Goal: Transaction & Acquisition: Obtain resource

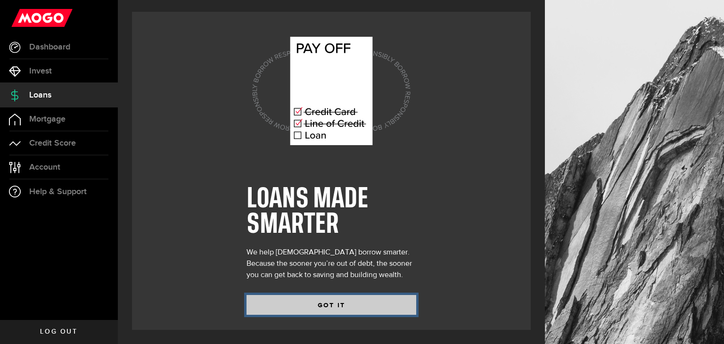
click at [358, 307] on button "GOT IT" at bounding box center [332, 305] width 170 height 20
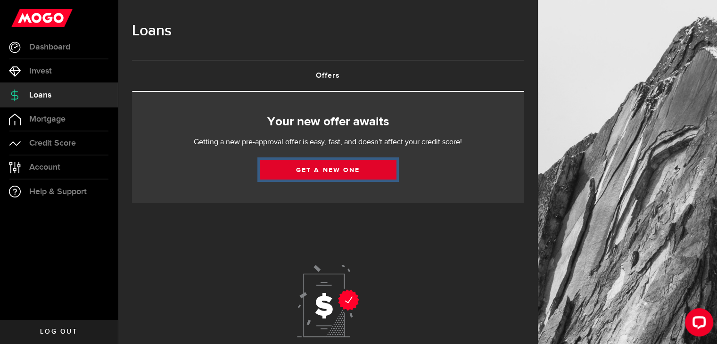
click at [340, 172] on link "Get a new one" at bounding box center [328, 170] width 137 height 20
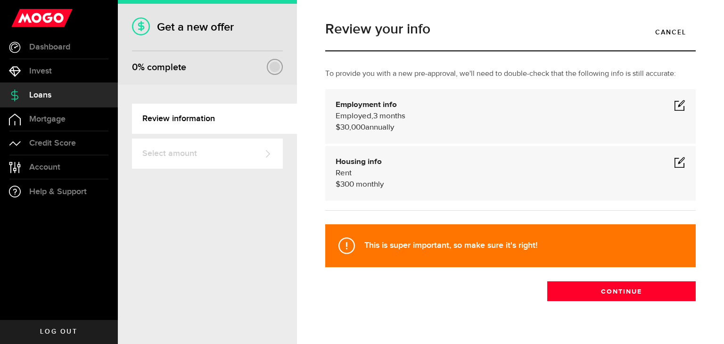
click at [679, 102] on div "Employment info Employed Hourly , 3 months (on maternity leave) $30,000 annuall…" at bounding box center [510, 116] width 371 height 55
click at [674, 105] on span at bounding box center [679, 105] width 11 height 11
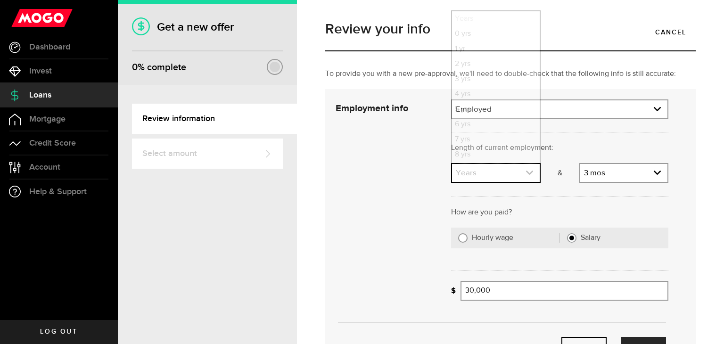
click at [527, 177] on link "expand select" at bounding box center [495, 173] width 87 height 18
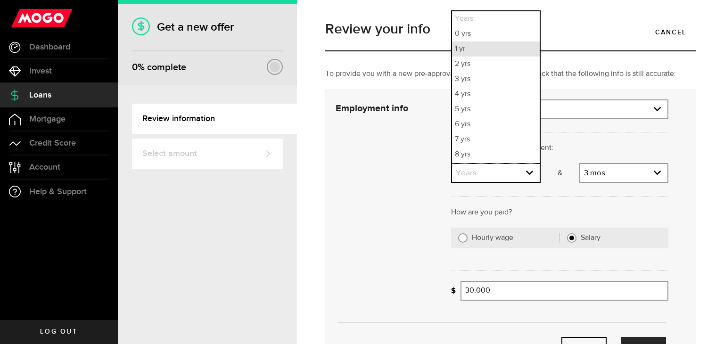
click at [469, 46] on li "1 yr" at bounding box center [495, 49] width 87 height 15
select select "1"
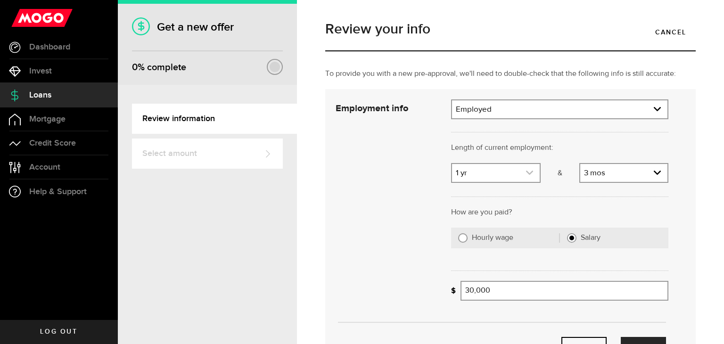
click at [531, 172] on link "expand select" at bounding box center [495, 173] width 87 height 18
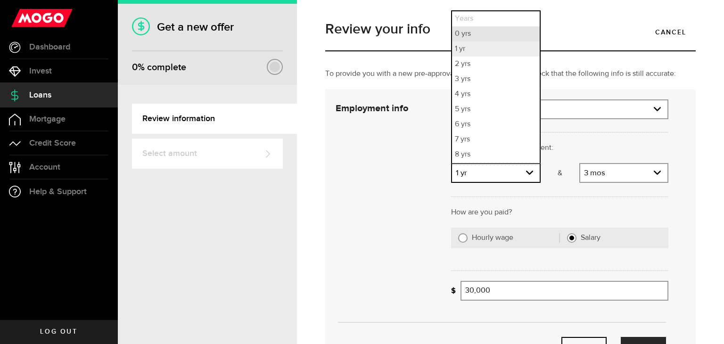
click at [484, 40] on li "0 yrs" at bounding box center [495, 33] width 87 height 15
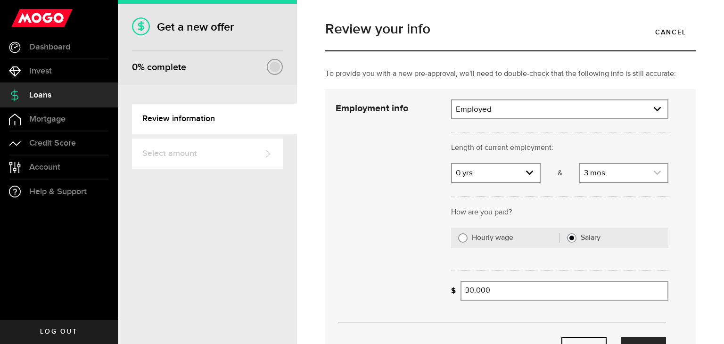
click at [654, 170] on icon "expand select" at bounding box center [658, 173] width 8 height 8
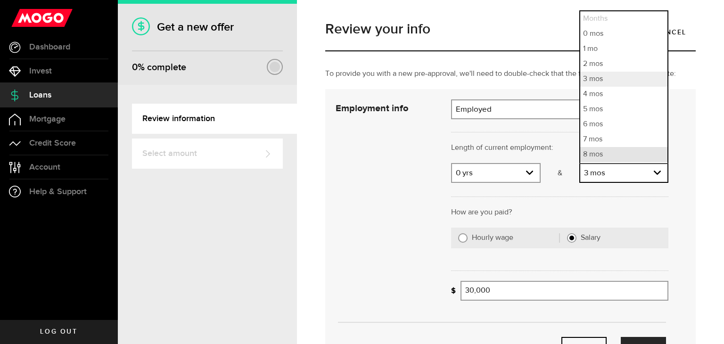
scroll to position [44, 0]
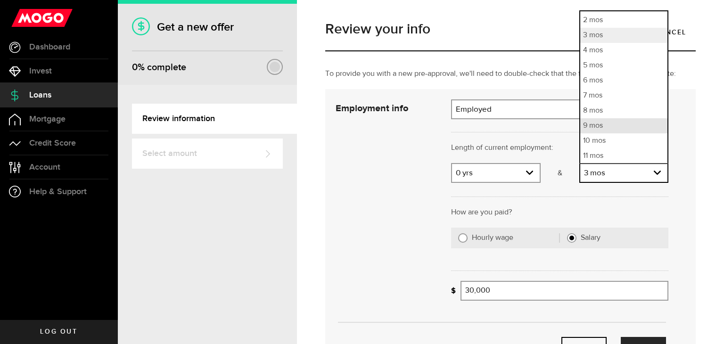
click at [605, 127] on li "9 mos" at bounding box center [624, 125] width 87 height 15
select select "9"
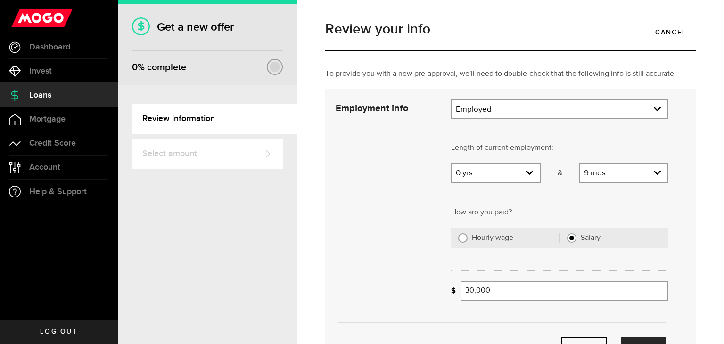
scroll to position [121, 0]
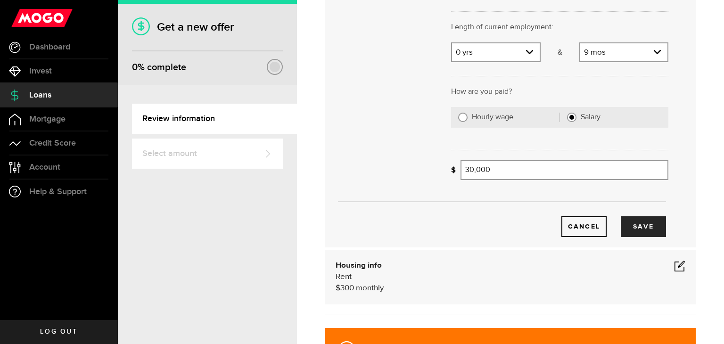
click at [493, 119] on label "Hourly wage" at bounding box center [516, 117] width 88 height 9
click at [468, 119] on input "Hourly wage" at bounding box center [462, 117] width 9 height 9
radio input "true"
click at [530, 174] on input "Average paycheque" at bounding box center [516, 170] width 111 height 20
type input "2,000"
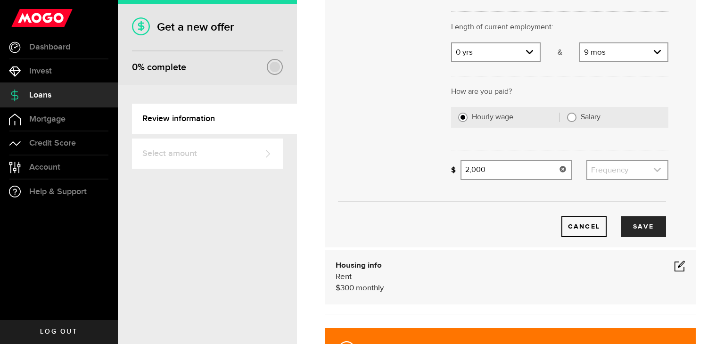
click at [654, 169] on icon "expand select" at bounding box center [658, 170] width 8 height 8
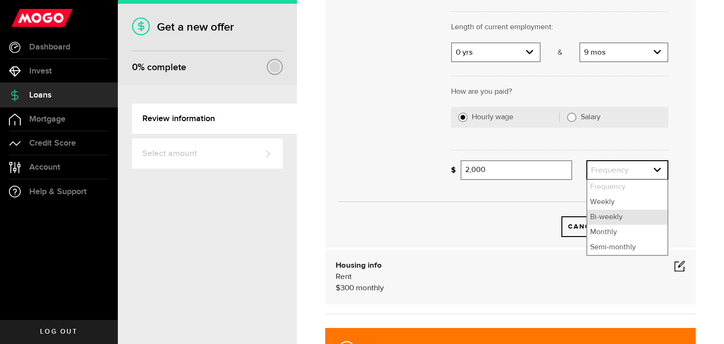
click at [609, 210] on li "Bi-weekly" at bounding box center [628, 217] width 80 height 15
select select "bi_weekly"
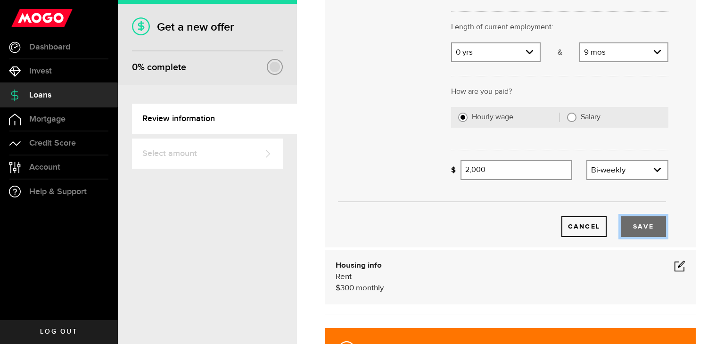
click at [639, 223] on button "Save" at bounding box center [643, 226] width 45 height 21
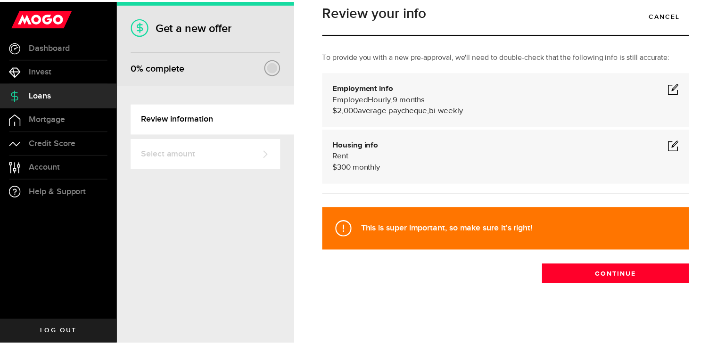
scroll to position [17, 0]
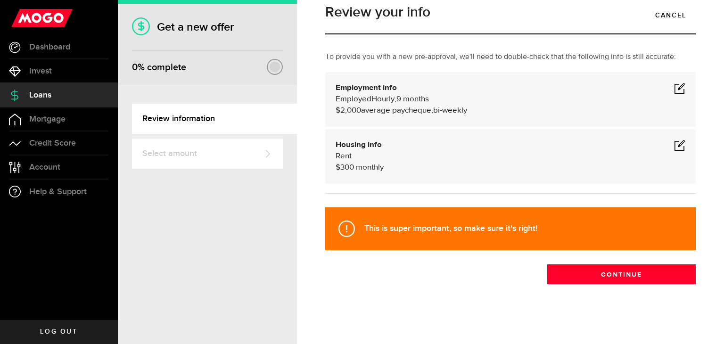
click at [674, 146] on span at bounding box center [679, 145] width 11 height 11
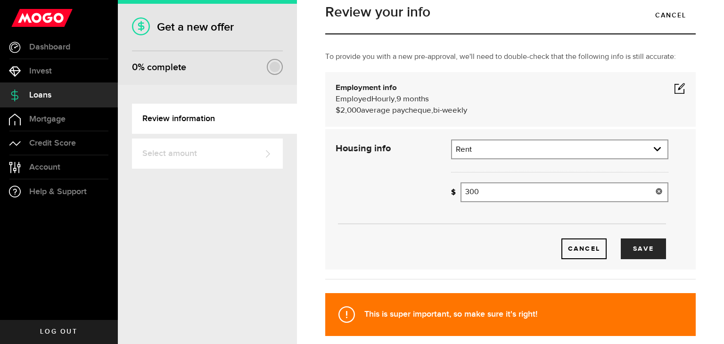
click at [468, 191] on input "300" at bounding box center [565, 193] width 208 height 20
type input "500"
click at [640, 242] on button "Save" at bounding box center [643, 249] width 45 height 21
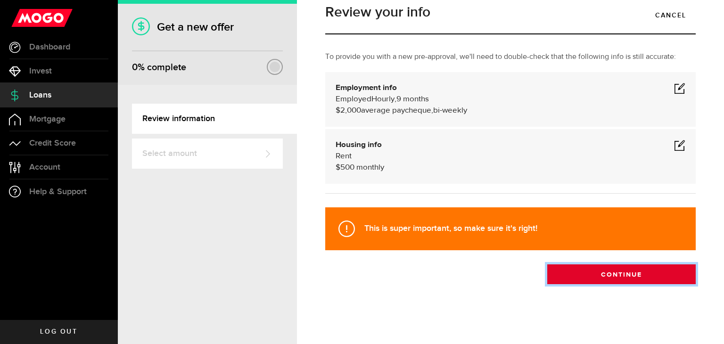
click at [581, 269] on button "Continue" at bounding box center [622, 275] width 149 height 20
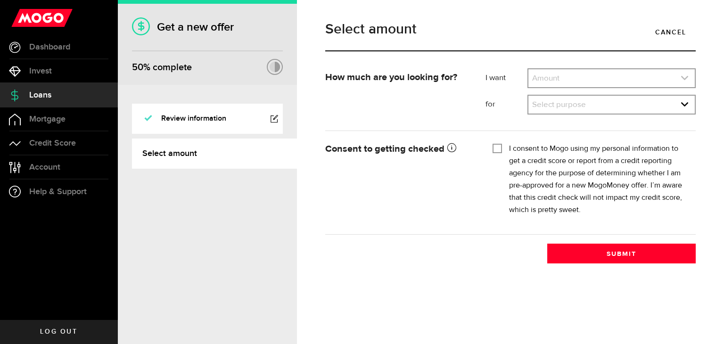
click at [566, 74] on link "expand select" at bounding box center [612, 78] width 166 height 18
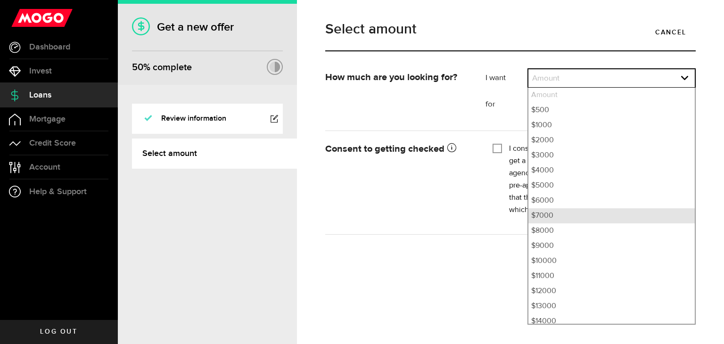
click at [565, 218] on li "$7000" at bounding box center [612, 215] width 166 height 15
select select "7000"
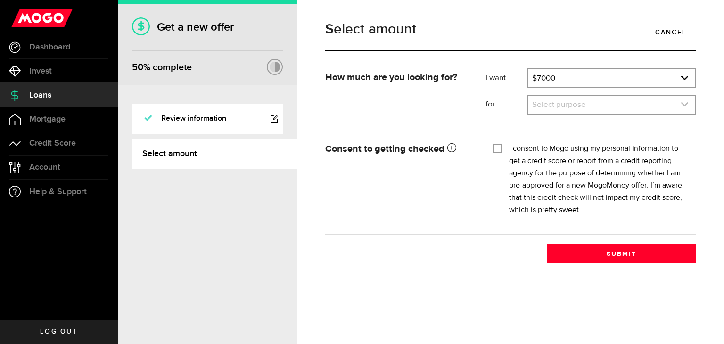
click at [581, 108] on link "expand select" at bounding box center [612, 105] width 166 height 18
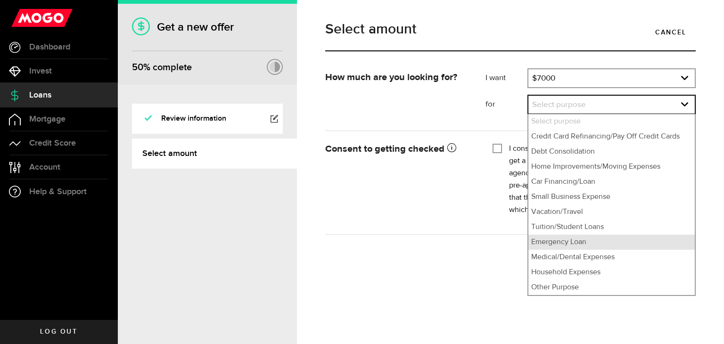
click at [609, 246] on li "Emergency Loan" at bounding box center [612, 242] width 166 height 15
select select "Emergency Loan"
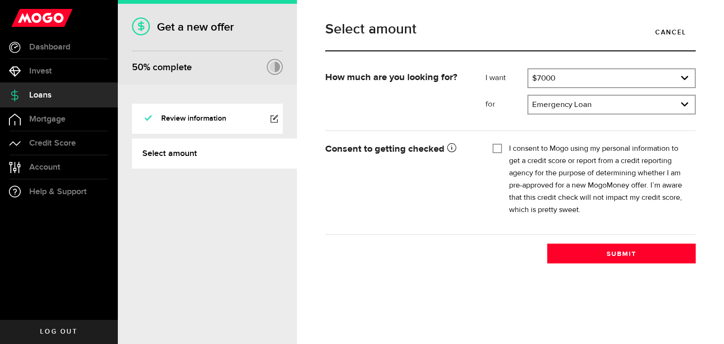
click at [546, 148] on label "I consent to Mogo using my personal information to get a credit score or report…" at bounding box center [599, 180] width 180 height 74
click at [502, 148] on input "I consent to Mogo using my personal information to get a credit score or report…" at bounding box center [497, 147] width 9 height 9
checkbox input "true"
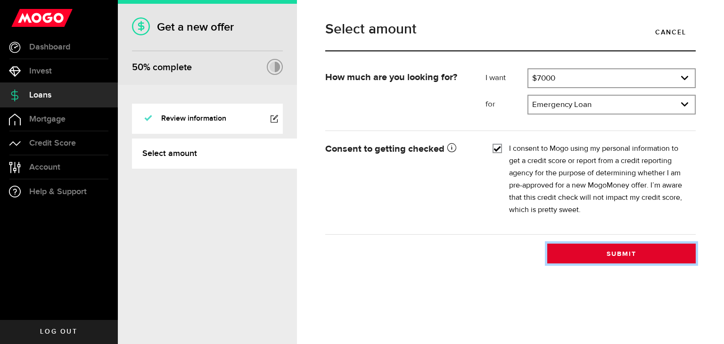
click at [623, 251] on button "Submit" at bounding box center [622, 254] width 149 height 20
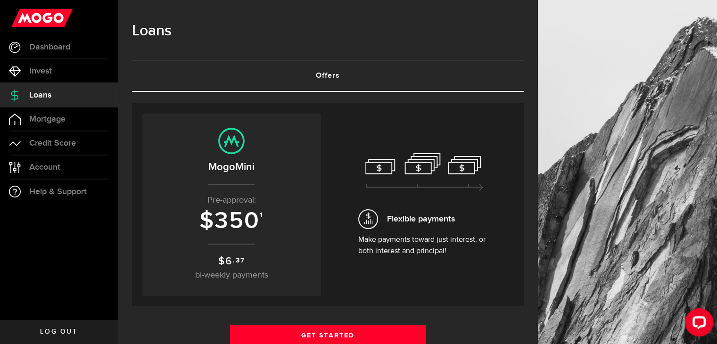
click at [217, 214] on span "350" at bounding box center [237, 221] width 45 height 28
click at [229, 274] on span "bi-weekly payments" at bounding box center [231, 275] width 73 height 8
click at [362, 253] on div "Flexible payments Make payments toward just interest, or both interest and prin…" at bounding box center [424, 205] width 179 height 183
click at [58, 123] on span "Mortgage" at bounding box center [47, 119] width 36 height 8
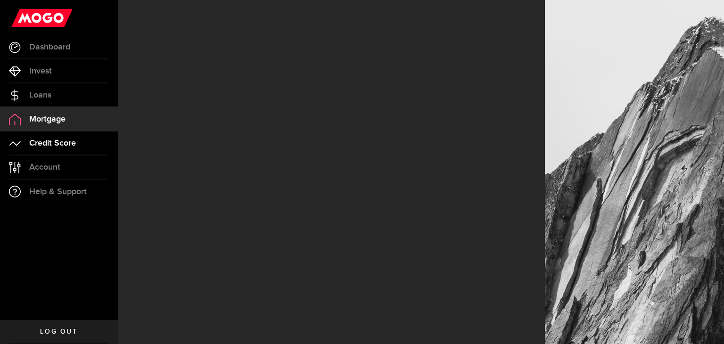
click at [62, 146] on span "Credit Score" at bounding box center [52, 143] width 47 height 8
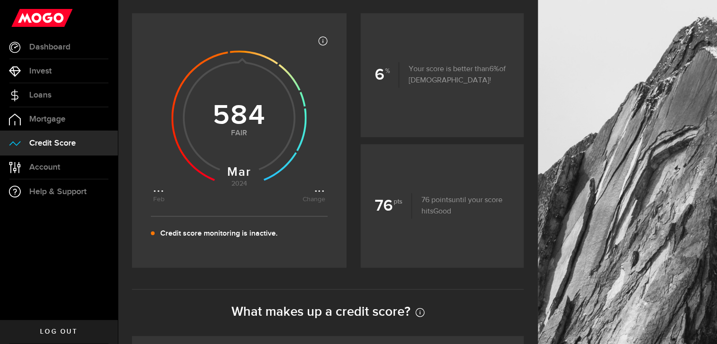
scroll to position [139, 0]
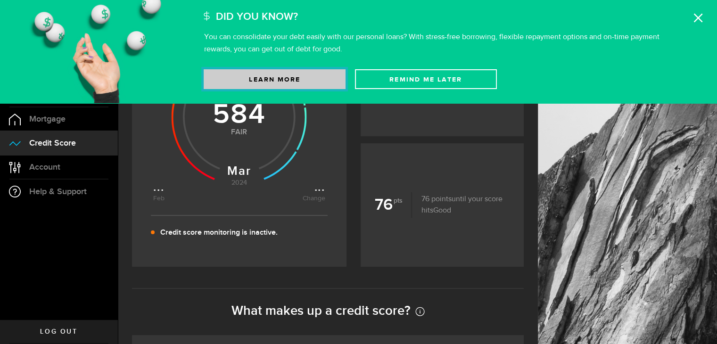
click at [305, 71] on link "Learn More" at bounding box center [275, 79] width 142 height 20
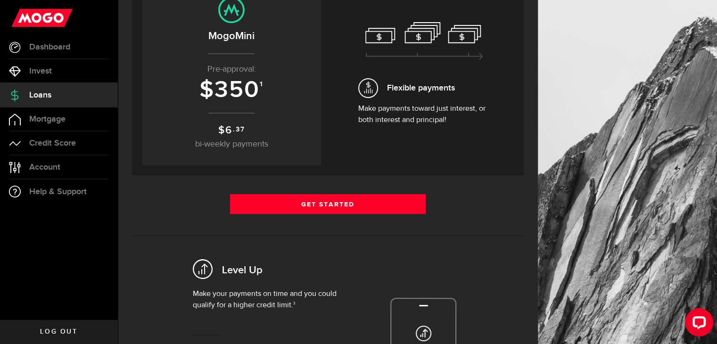
scroll to position [132, 0]
click at [78, 138] on link "Credit Score" at bounding box center [59, 144] width 118 height 24
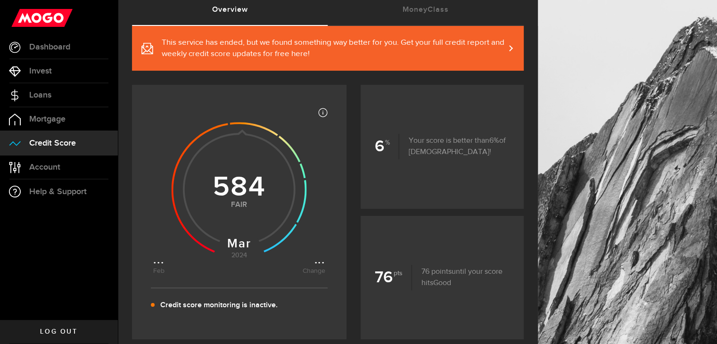
scroll to position [57, 0]
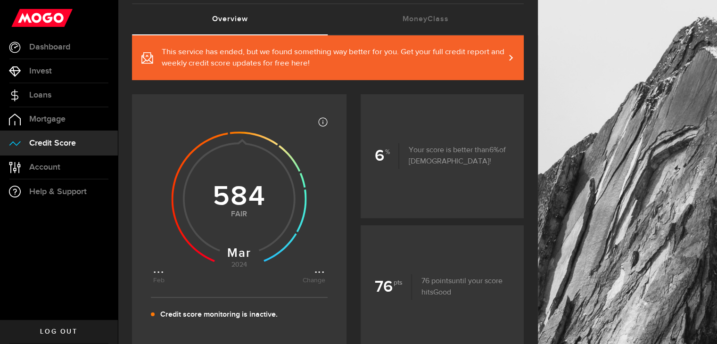
click at [498, 51] on span "This service has ended, but we found something way better for you. Get your ful…" at bounding box center [333, 58] width 343 height 23
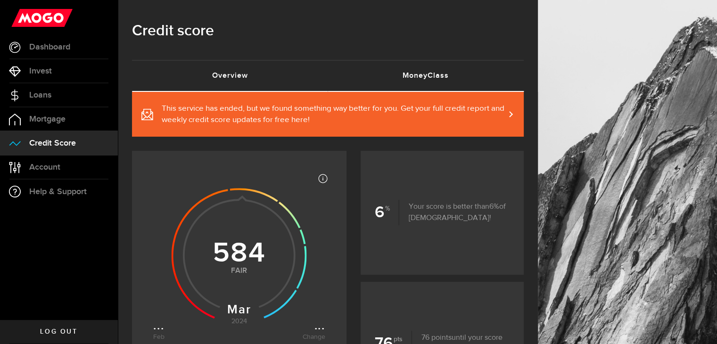
click at [426, 80] on link "MoneyClass (requires attention)" at bounding box center [426, 76] width 196 height 30
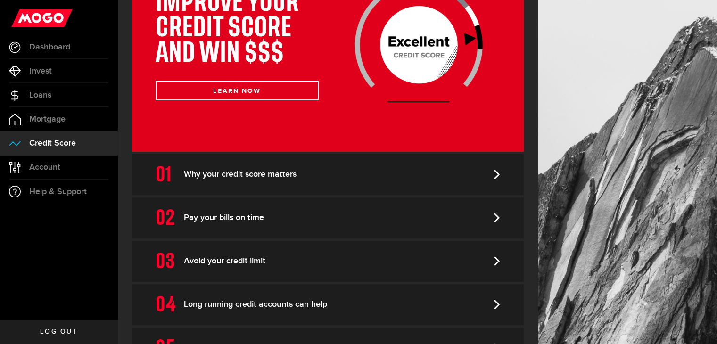
scroll to position [279, 0]
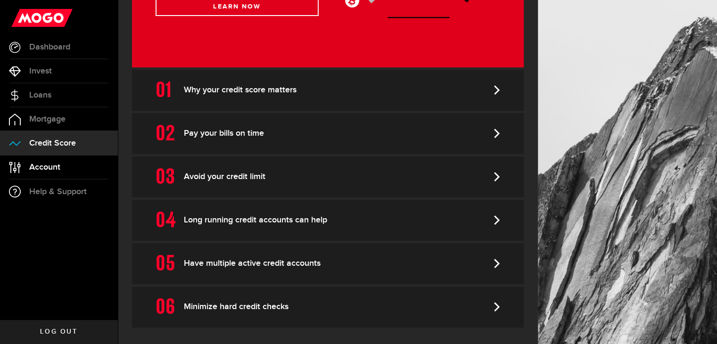
click at [73, 175] on link "Account Compte" at bounding box center [59, 168] width 118 height 24
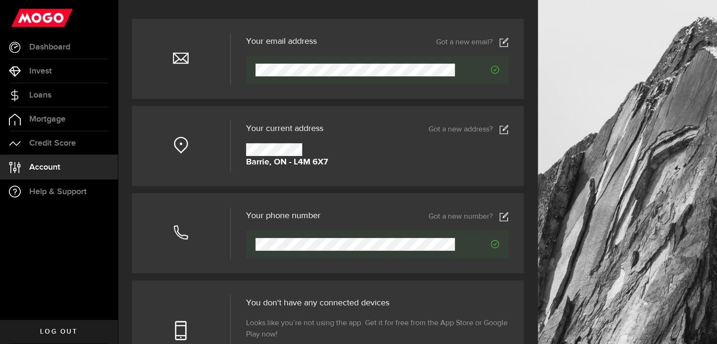
scroll to position [23, 0]
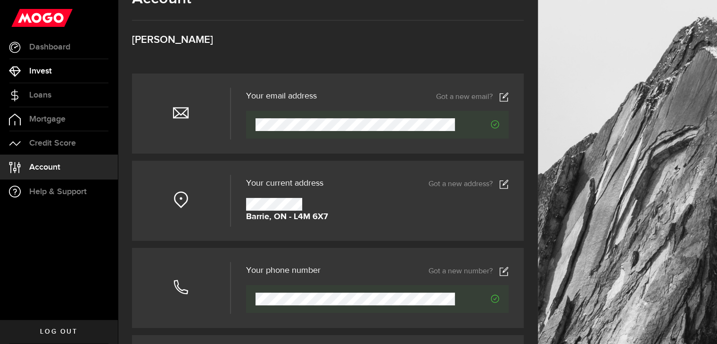
click at [76, 60] on link "Invest" at bounding box center [59, 71] width 118 height 24
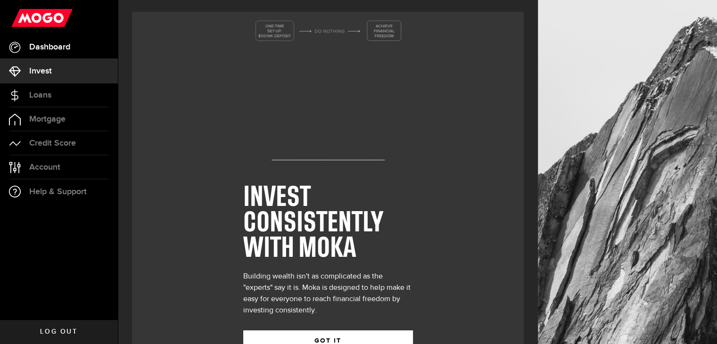
click at [77, 44] on link "Dashboard" at bounding box center [59, 47] width 118 height 24
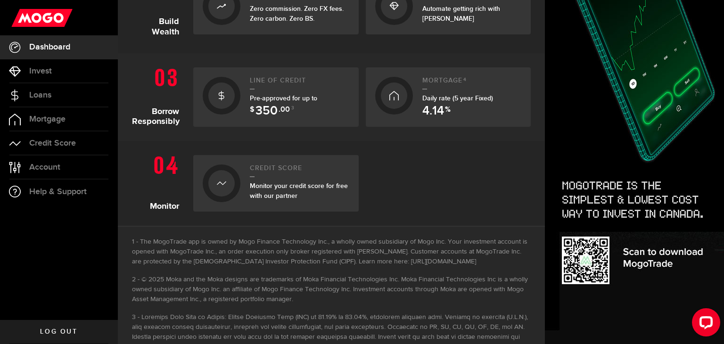
scroll to position [382, 0]
